Goal: Find specific page/section

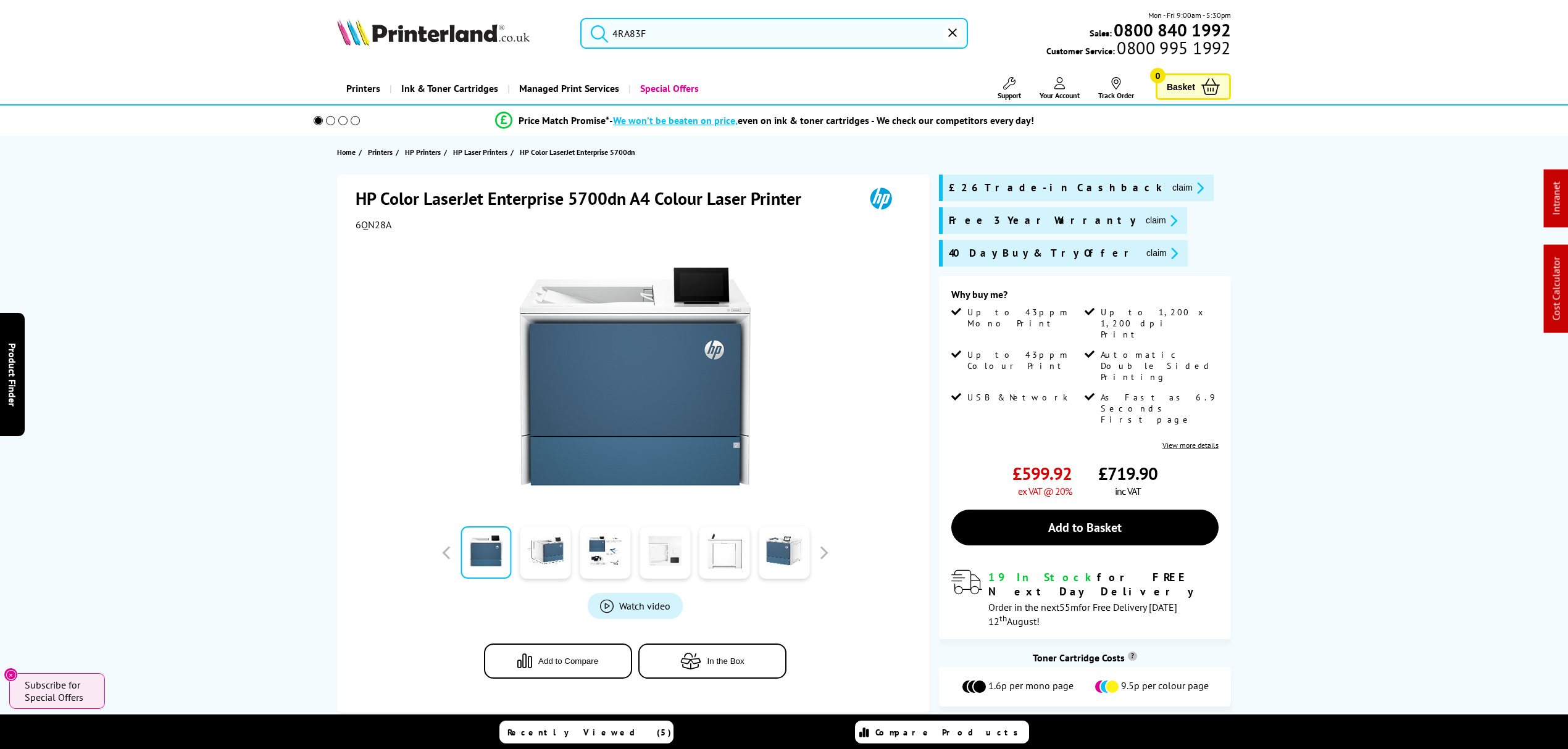
drag, startPoint x: 0, startPoint y: 0, endPoint x: 477, endPoint y: 55, distance: 480.2
click at [477, 55] on div "4RA83F Mon - Fri 9:00am - 5:30pm Sales: 0800 840 1992 Customer Service: 0800 99…" at bounding box center [784, 37] width 988 height 55
paste input "HLL5000DZU1"
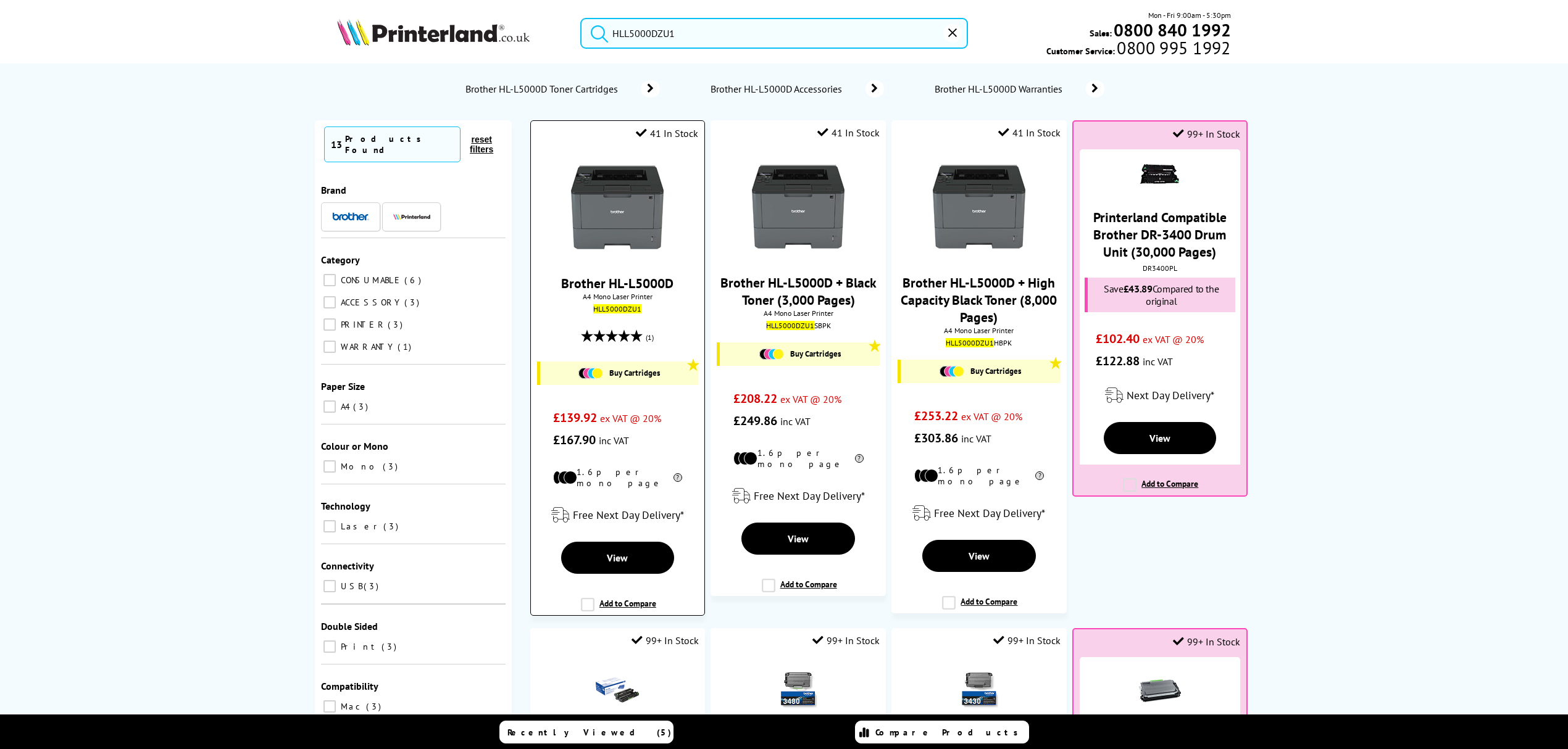
type input "HLL5000DZU1"
click at [639, 207] on img at bounding box center [618, 207] width 93 height 93
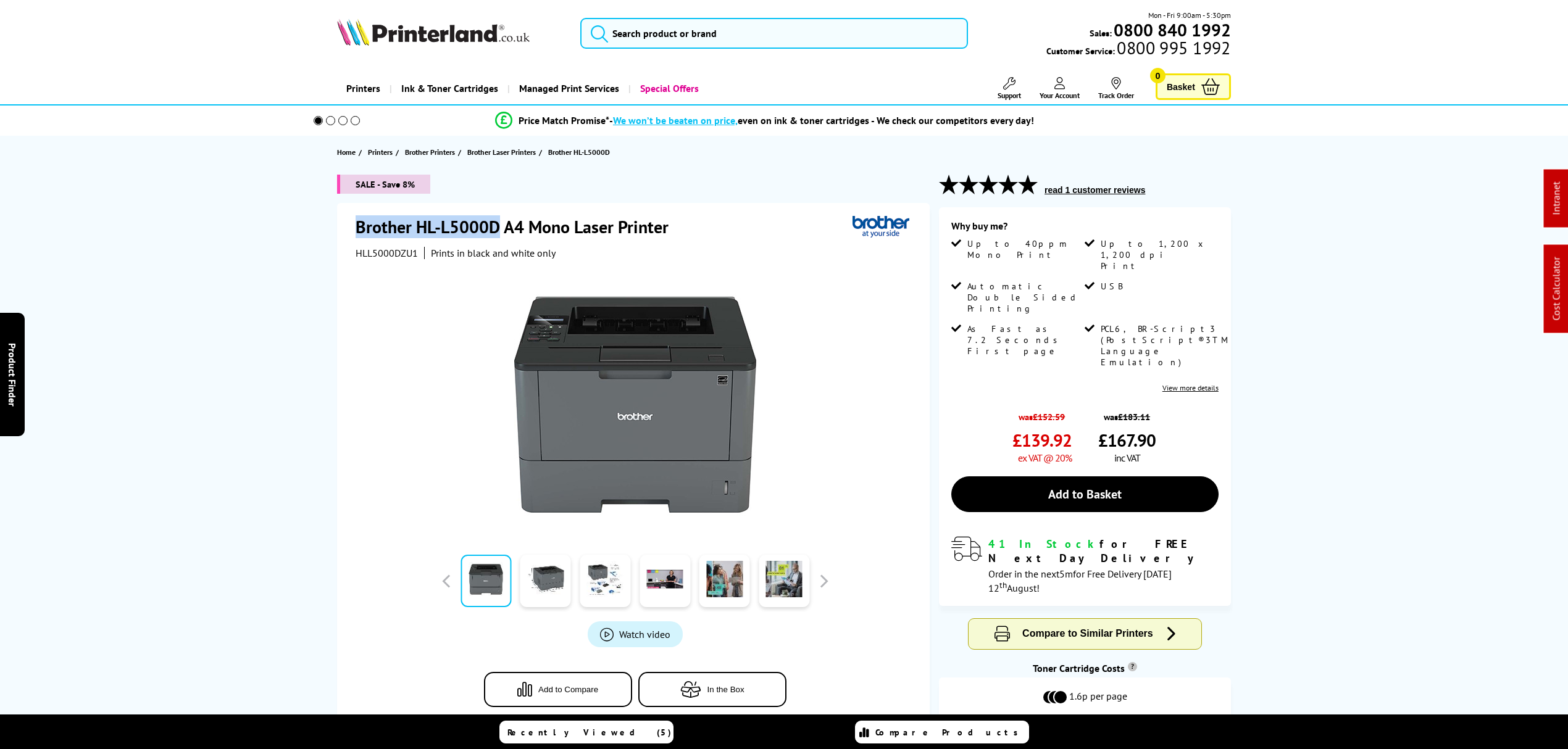
drag, startPoint x: 489, startPoint y: 223, endPoint x: 320, endPoint y: 216, distance: 169.1
click at [320, 216] on div "SALE - Save 8% Brother HL-L5000D A4 Mono Laser Printer HLL5000DZU1 Prints in bl…" at bounding box center [784, 478] width 988 height 606
copy h1 "Brother HL-L5000D"
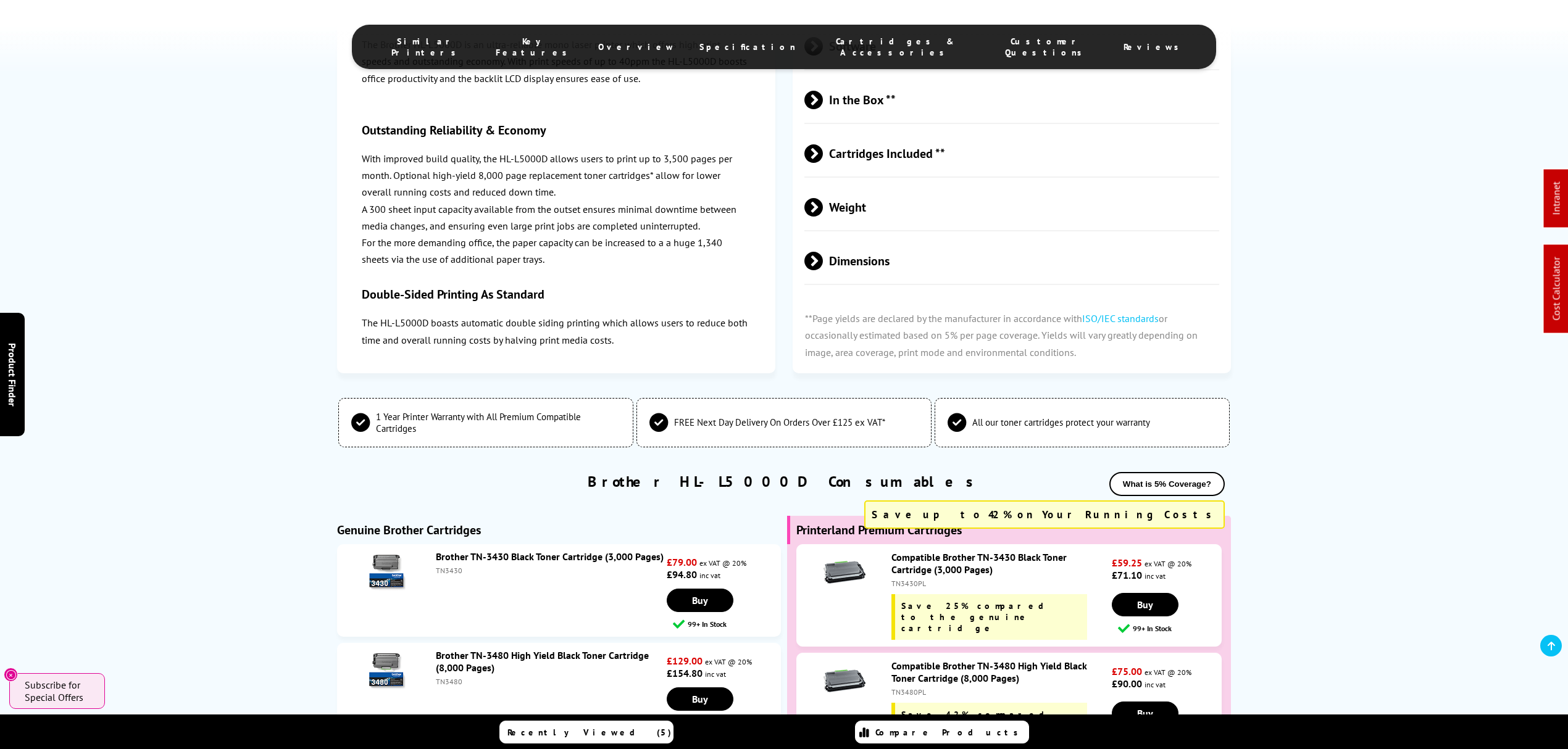
scroll to position [2879, 0]
